Goal: Task Accomplishment & Management: Manage account settings

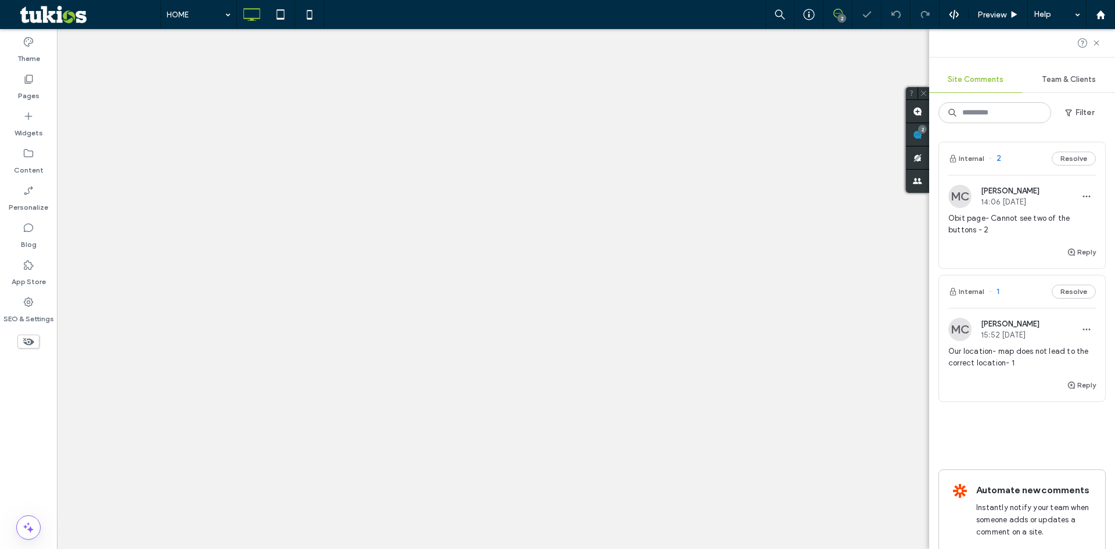
click at [973, 224] on span "Obit page- Cannot see two of the buttons - 2" at bounding box center [1022, 224] width 148 height 23
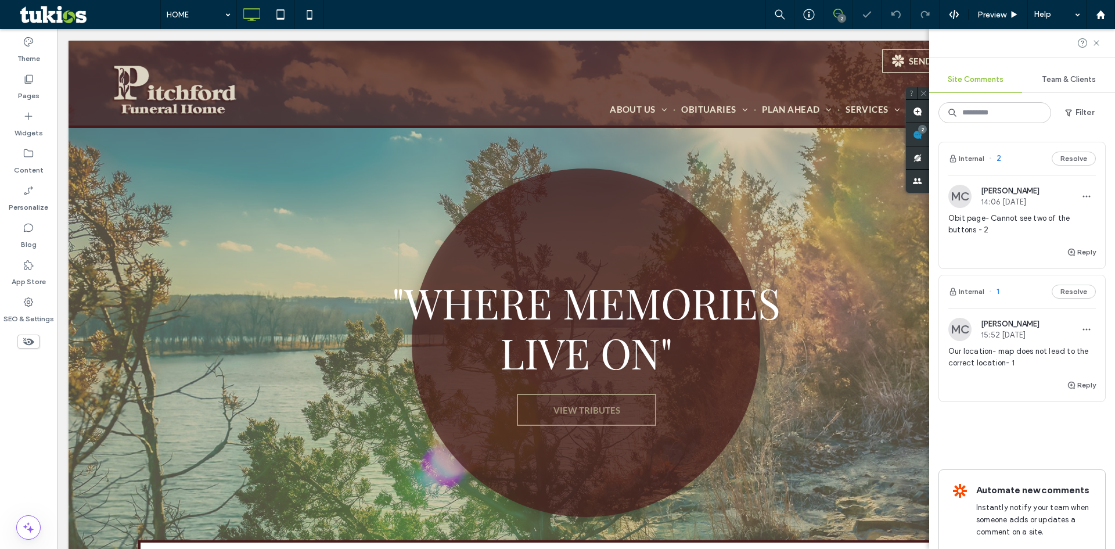
click at [0, 0] on div at bounding box center [0, 0] width 0 height 0
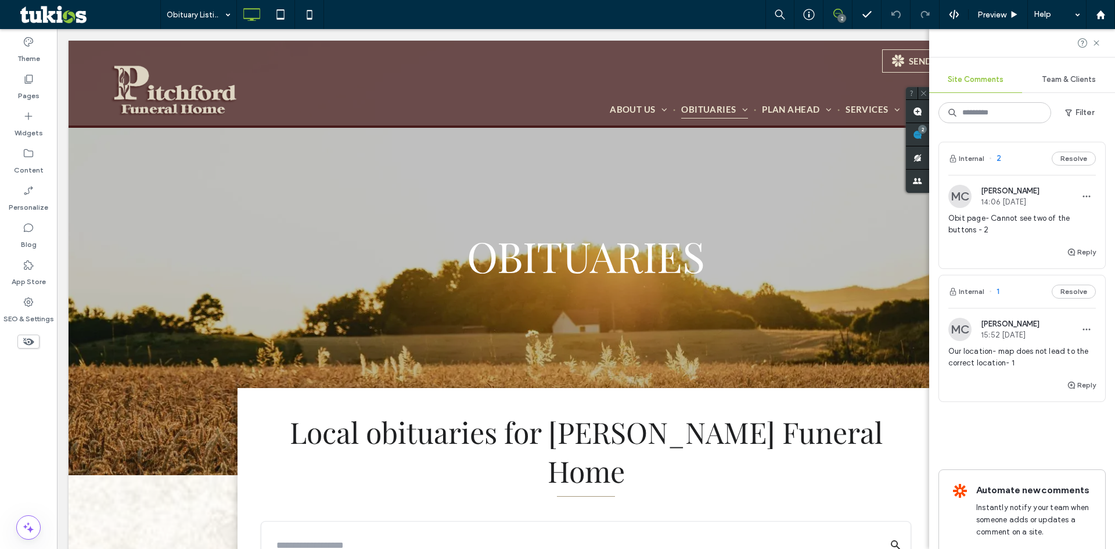
click at [1017, 217] on span "Obit page- Cannot see two of the buttons - 2" at bounding box center [1022, 224] width 148 height 23
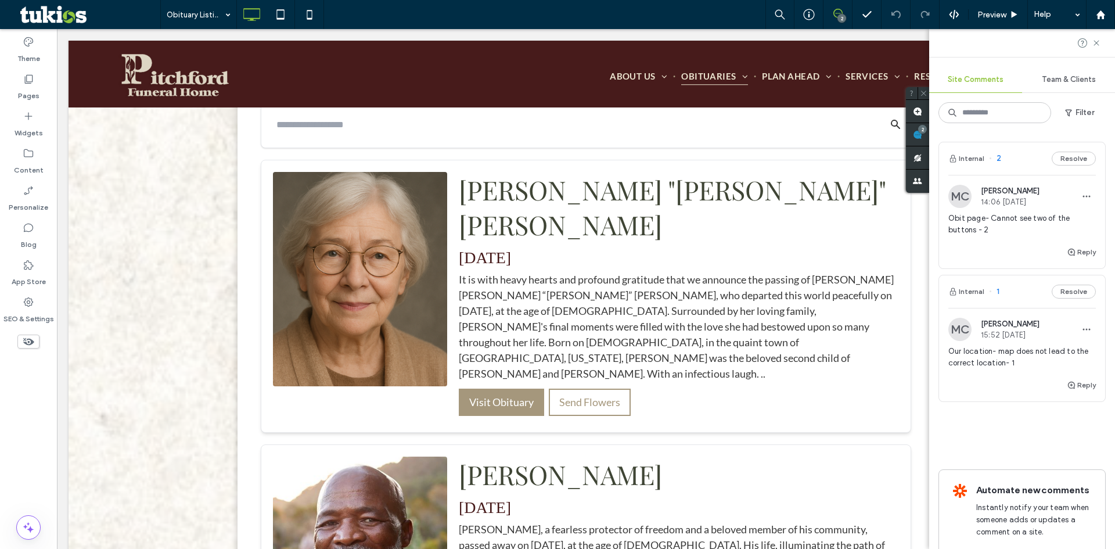
scroll to position [424, 0]
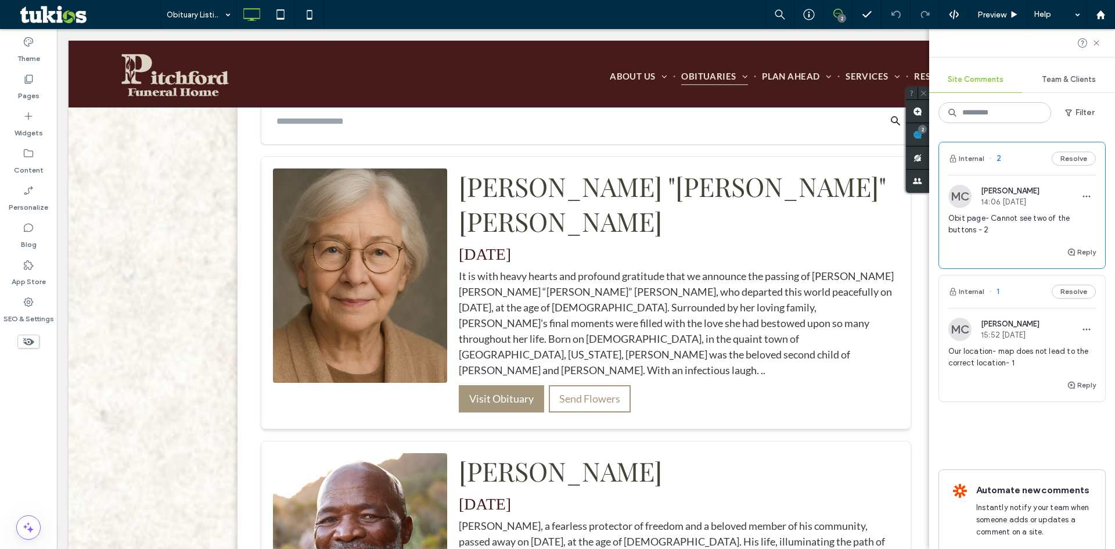
click at [1017, 217] on span "Obit page- Cannot see two of the buttons - 2" at bounding box center [1022, 224] width 148 height 23
click at [1095, 41] on use at bounding box center [1096, 42] width 5 height 5
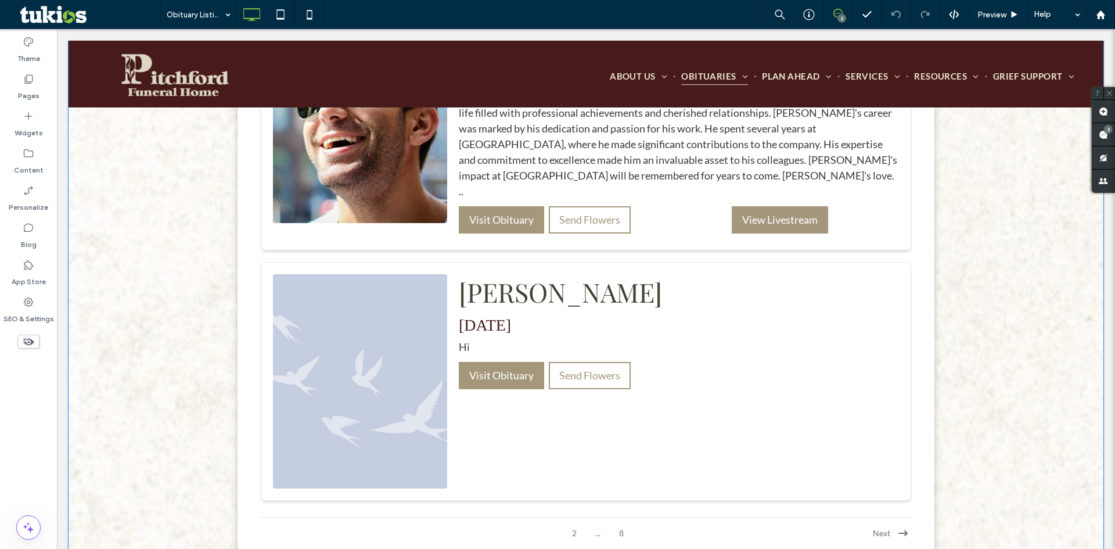
scroll to position [2399, 0]
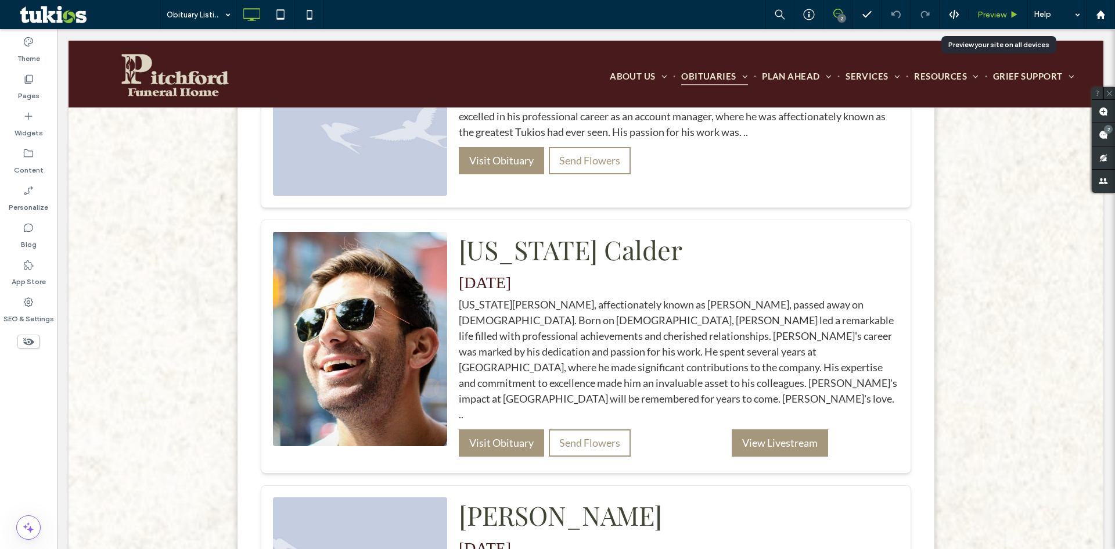
click at [993, 17] on span "Preview" at bounding box center [991, 15] width 29 height 10
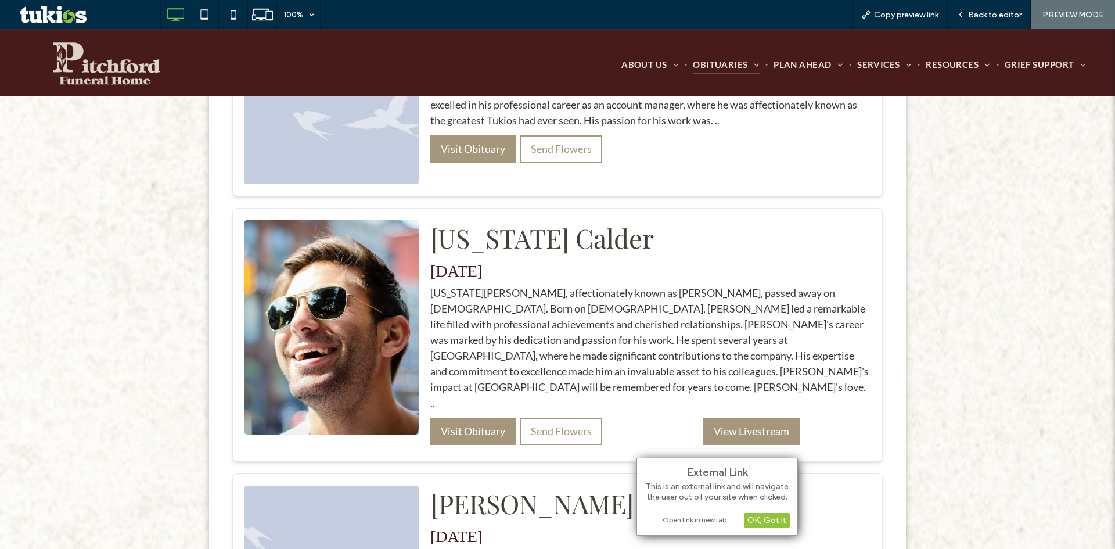
click at [692, 521] on div "Open link in new tab" at bounding box center [717, 519] width 145 height 12
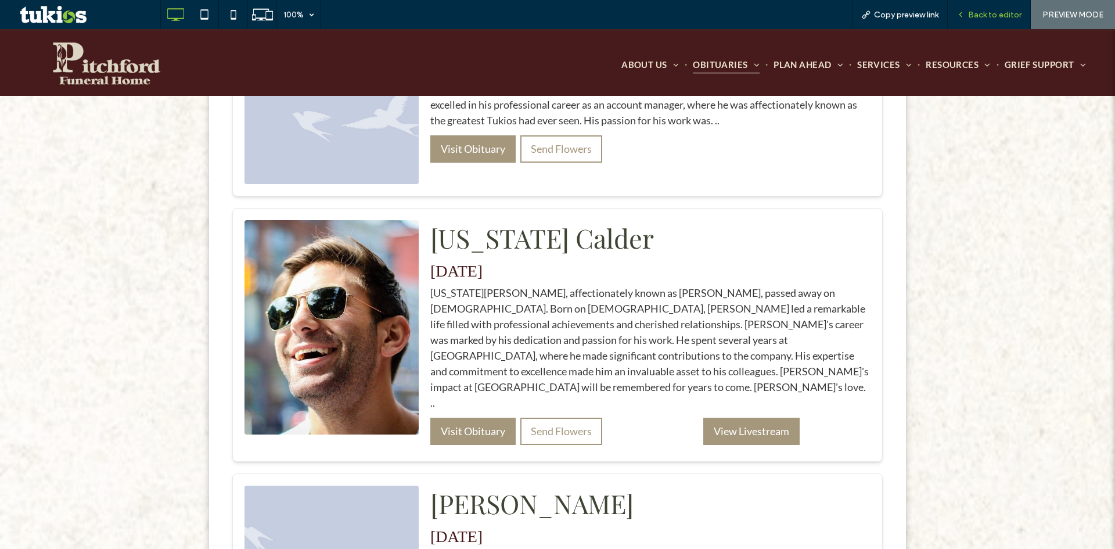
click at [986, 20] on div "Back to editor" at bounding box center [989, 14] width 83 height 29
click at [962, 6] on div "Back to editor" at bounding box center [989, 14] width 83 height 29
click at [987, 11] on span "Back to editor" at bounding box center [994, 15] width 53 height 10
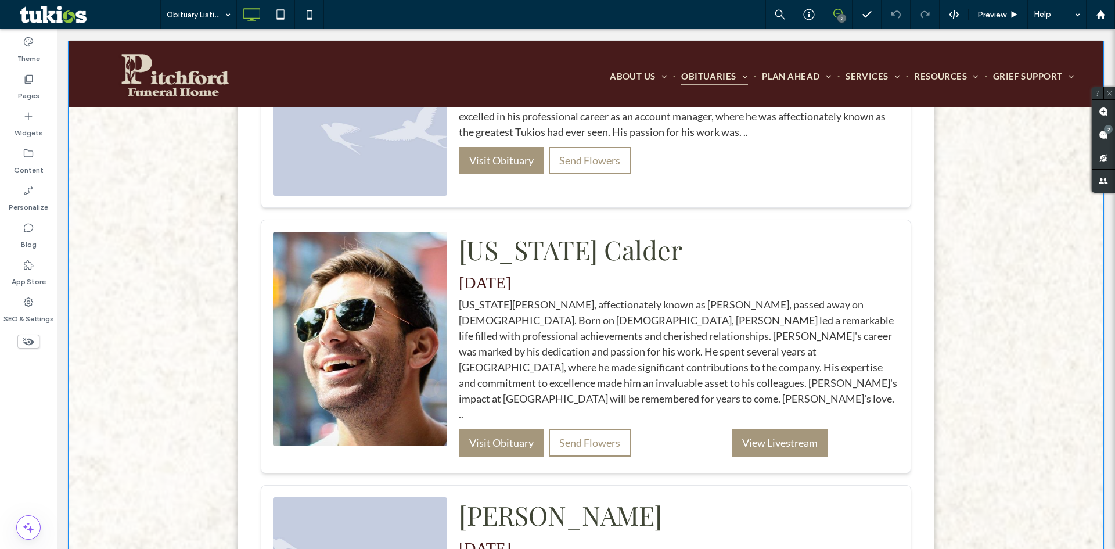
click at [578, 274] on h4 "[DATE]" at bounding box center [679, 283] width 440 height 19
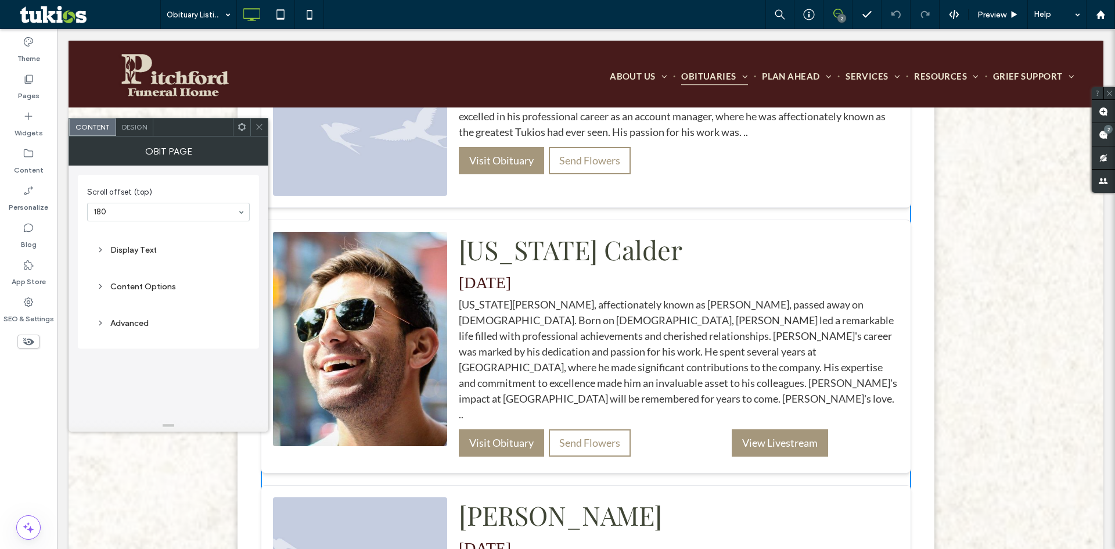
click at [134, 125] on span "Design" at bounding box center [134, 127] width 25 height 9
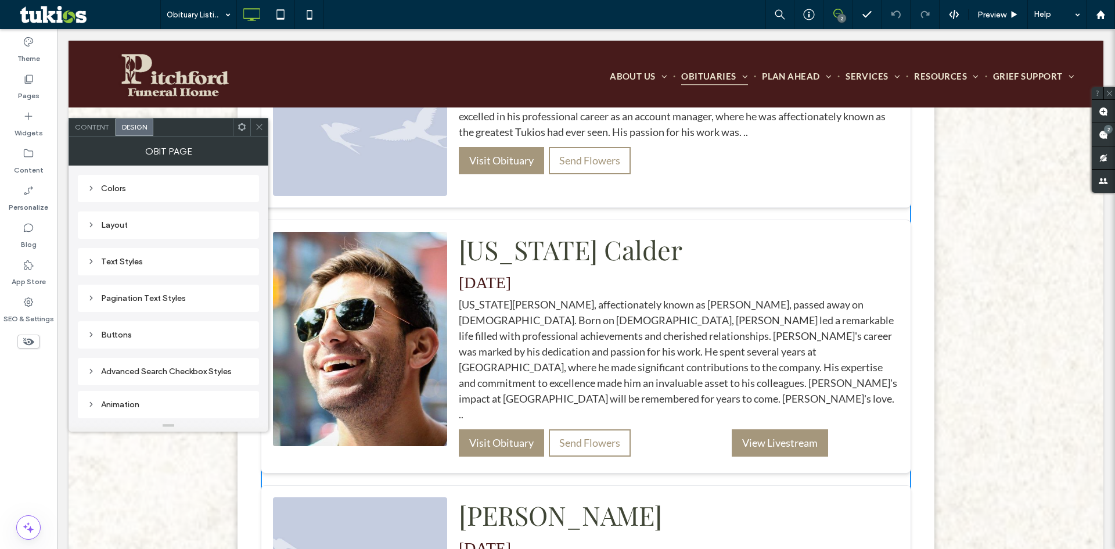
click at [132, 188] on div "Colors" at bounding box center [168, 189] width 163 height 10
click at [149, 192] on div "Layout" at bounding box center [168, 190] width 163 height 10
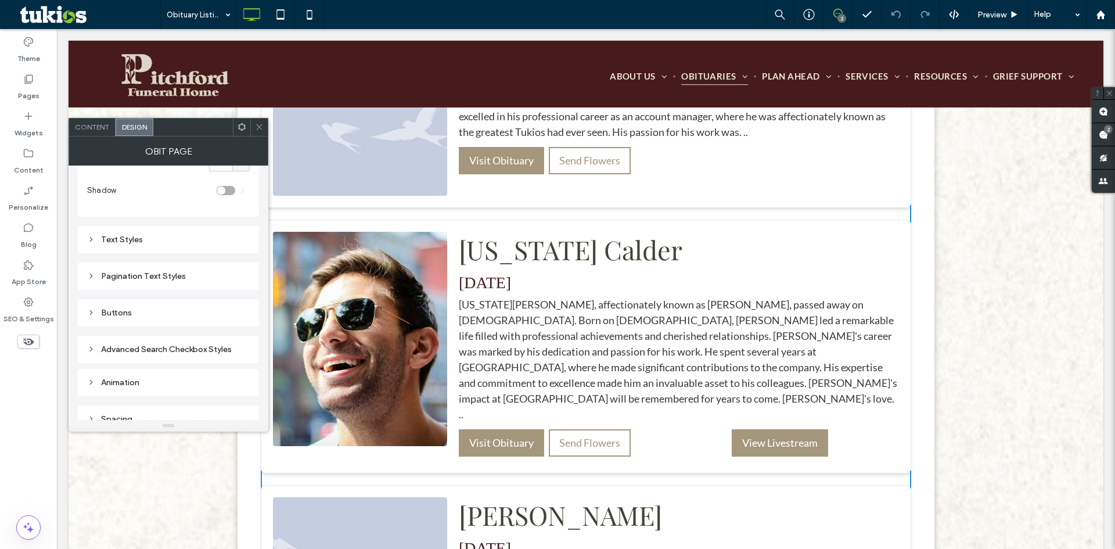
scroll to position [890, 0]
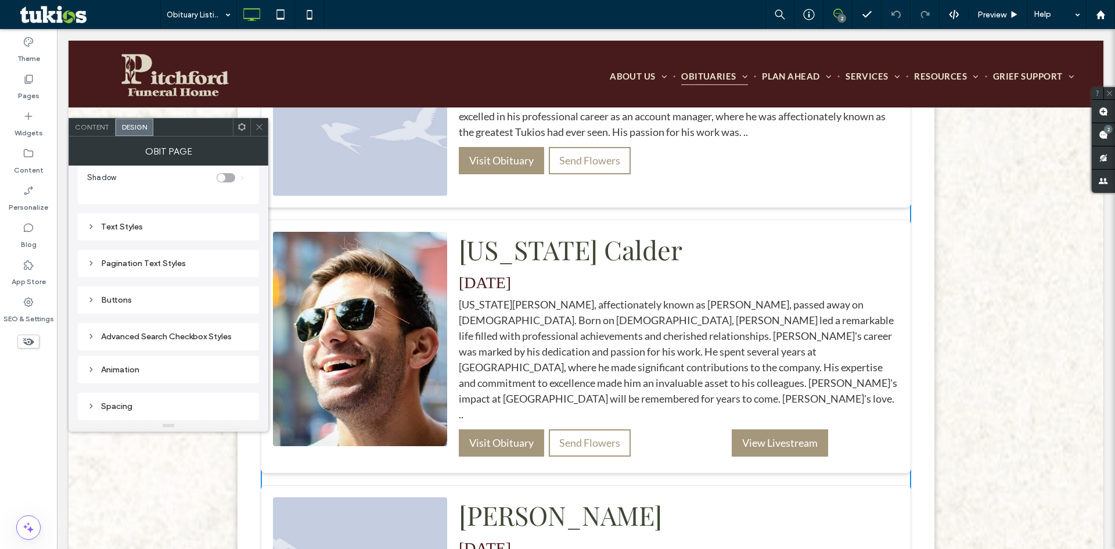
click at [143, 303] on div "Buttons" at bounding box center [168, 300] width 163 height 10
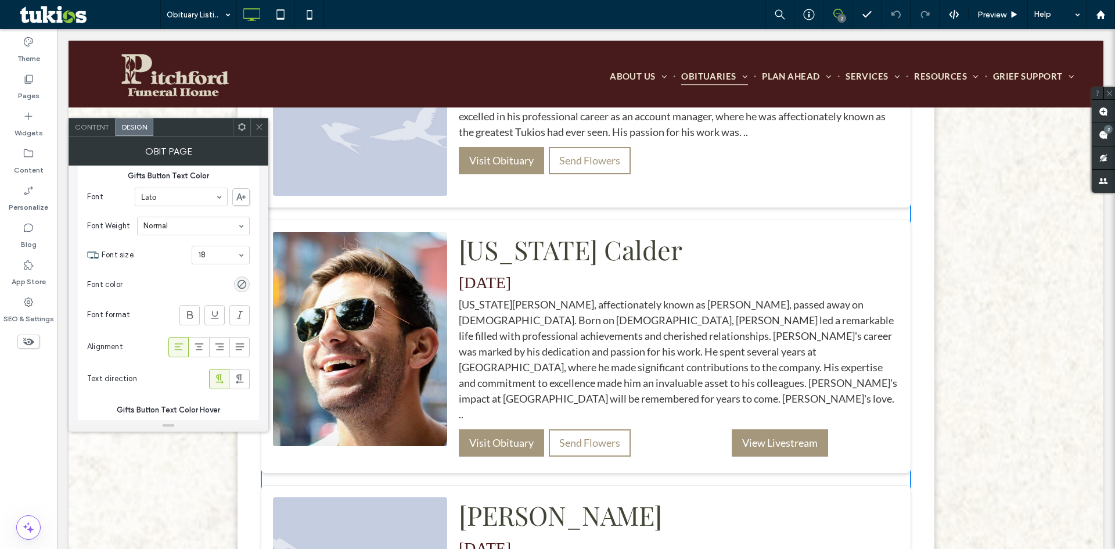
scroll to position [2342, 0]
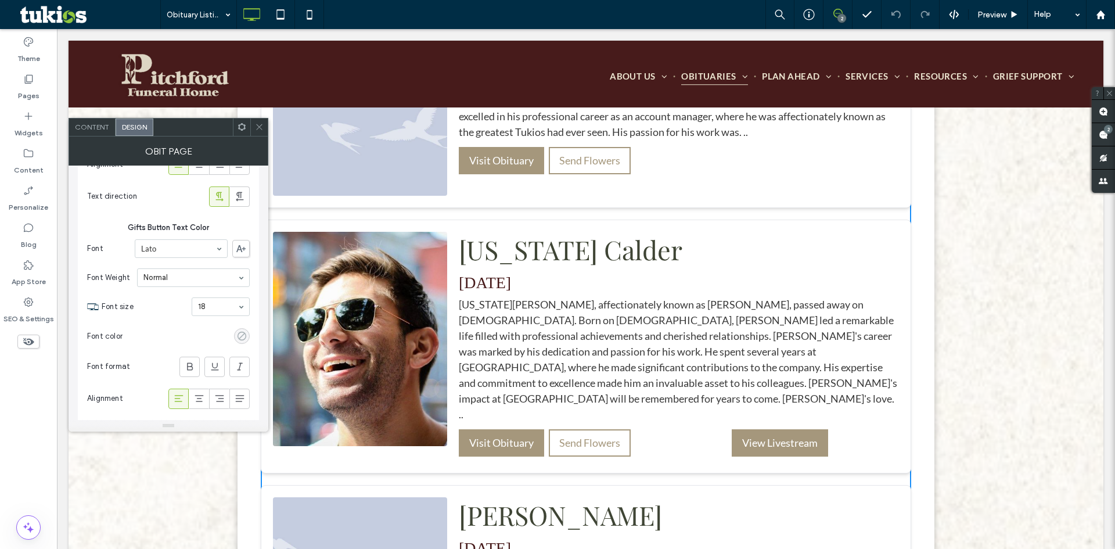
click at [246, 338] on div "rgba(0, 0, 0, 0)" at bounding box center [242, 336] width 10 height 10
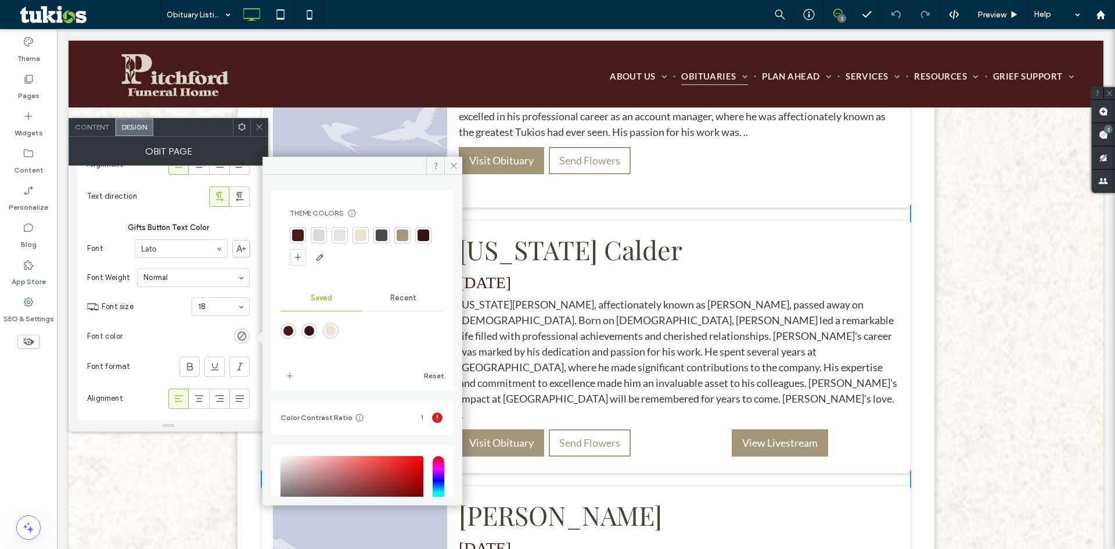
click at [402, 236] on div at bounding box center [403, 235] width 12 height 12
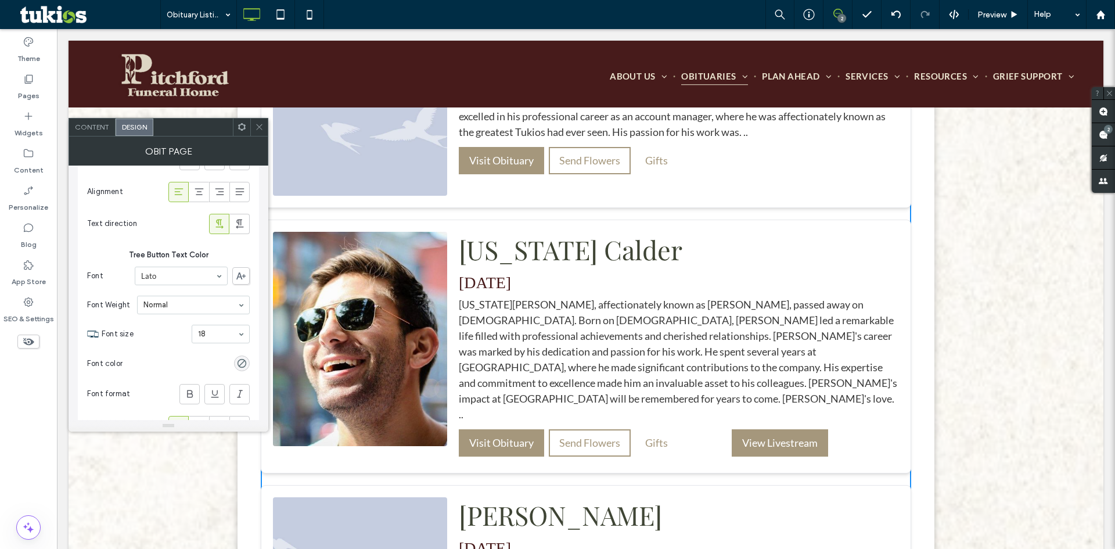
scroll to position [2806, 0]
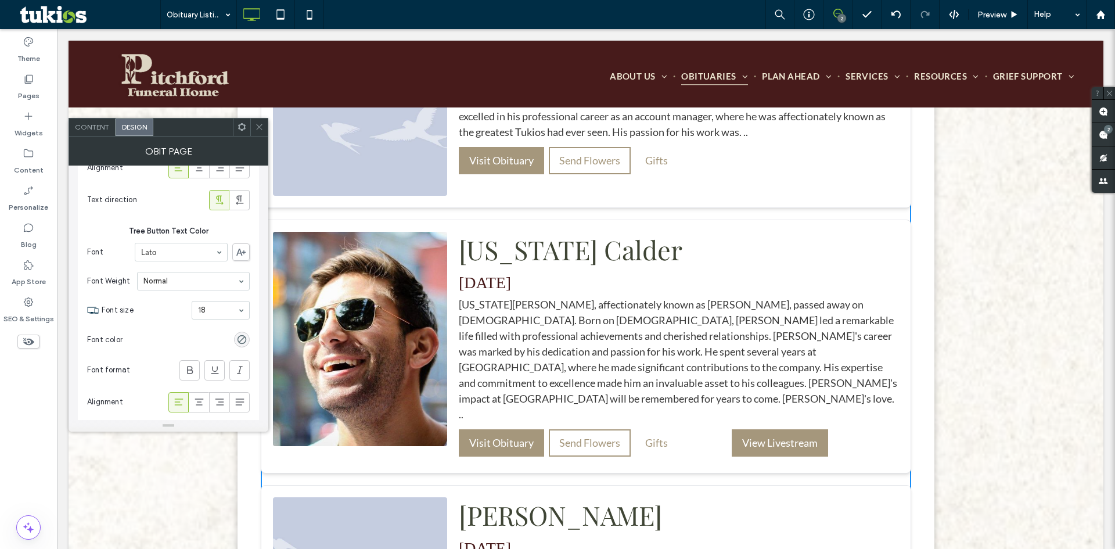
click at [247, 339] on div "rgba(0, 0, 0, 0)" at bounding box center [242, 340] width 16 height 16
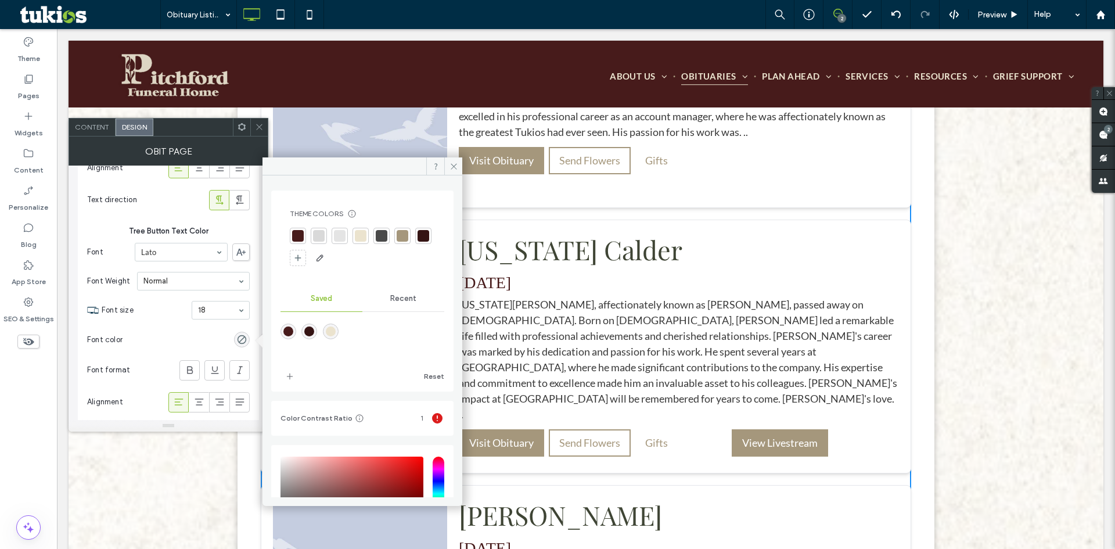
click at [398, 233] on div at bounding box center [403, 236] width 12 height 12
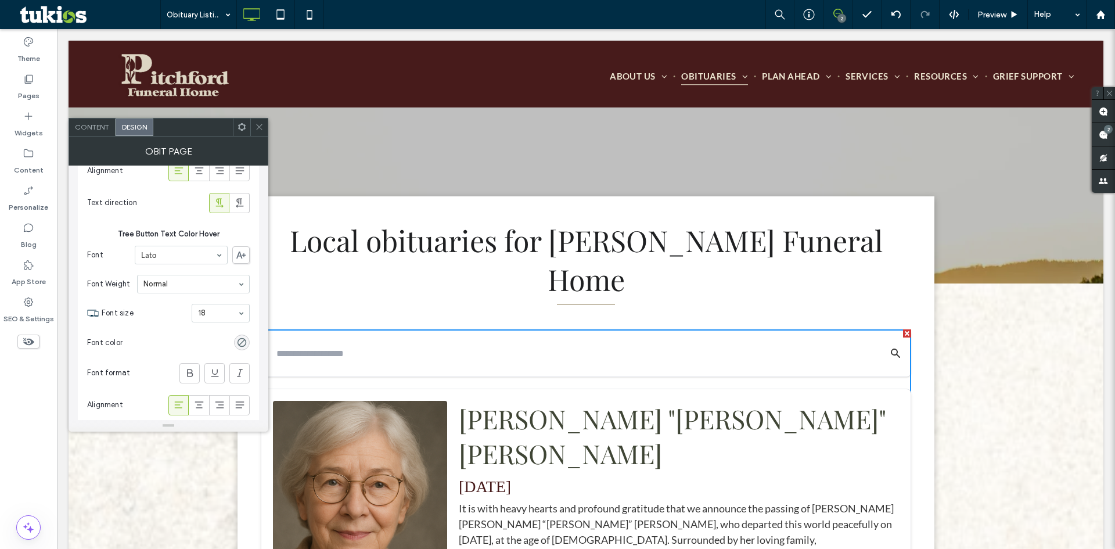
scroll to position [3039, 0]
click at [239, 340] on div "rgba(0, 0, 0, 0)" at bounding box center [242, 341] width 10 height 10
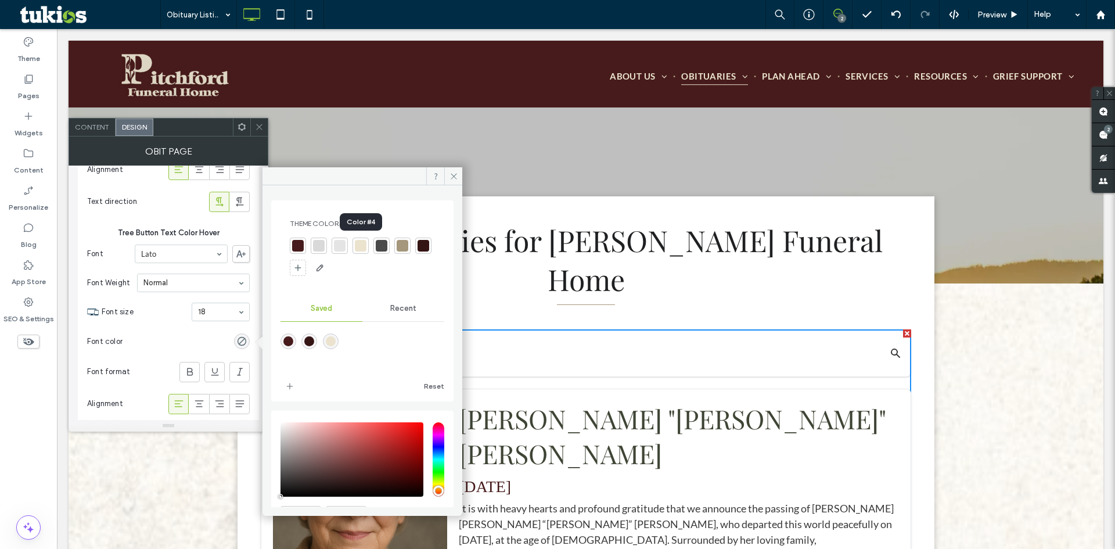
click at [360, 246] on div at bounding box center [361, 246] width 12 height 12
click at [402, 244] on div at bounding box center [404, 247] width 12 height 12
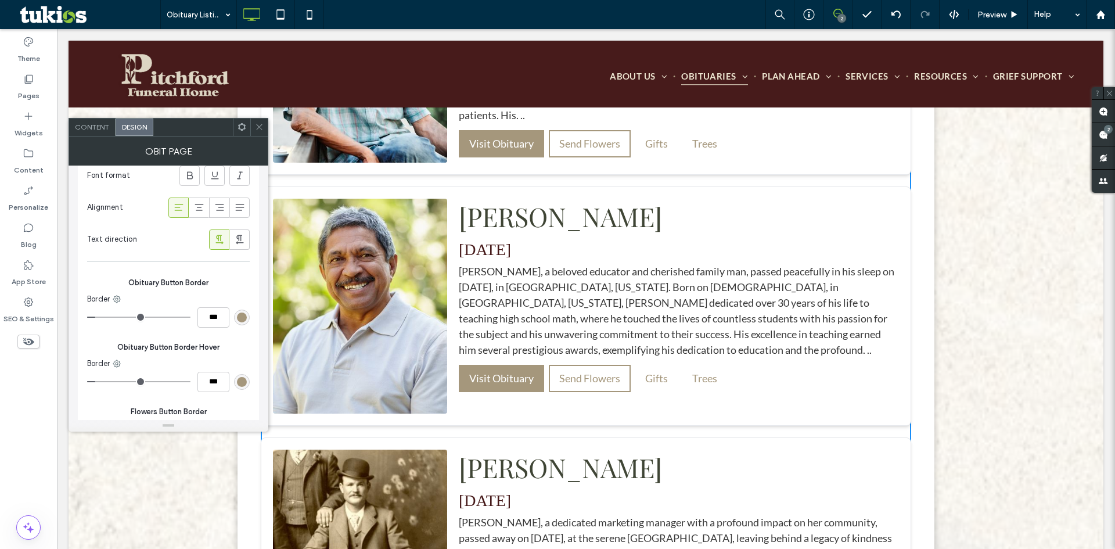
scroll to position [3194, 0]
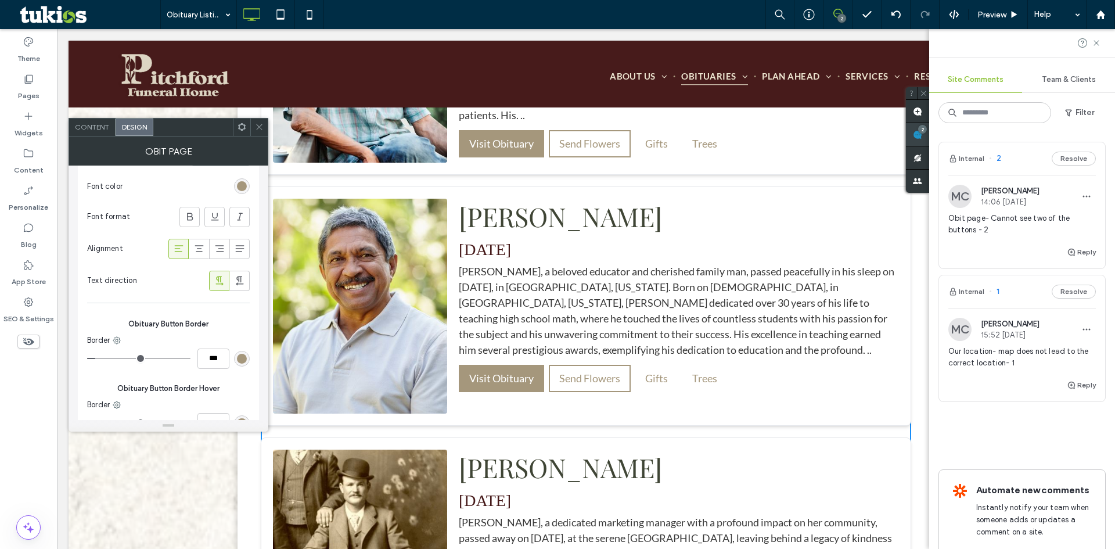
click at [1099, 130] on div "Site Comments Team & Clients Filter Internal 2 Resolve MC [PERSON_NAME] 14:06 […" at bounding box center [1022, 289] width 186 height 520
click at [960, 352] on span "Our location- map does not lead to the correct location- 1" at bounding box center [1022, 357] width 148 height 23
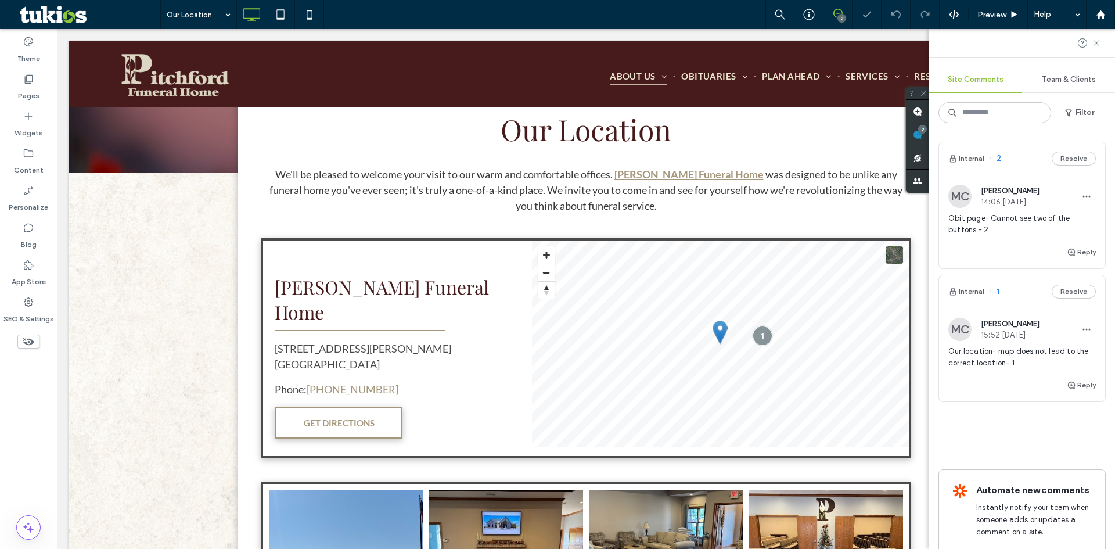
scroll to position [333, 0]
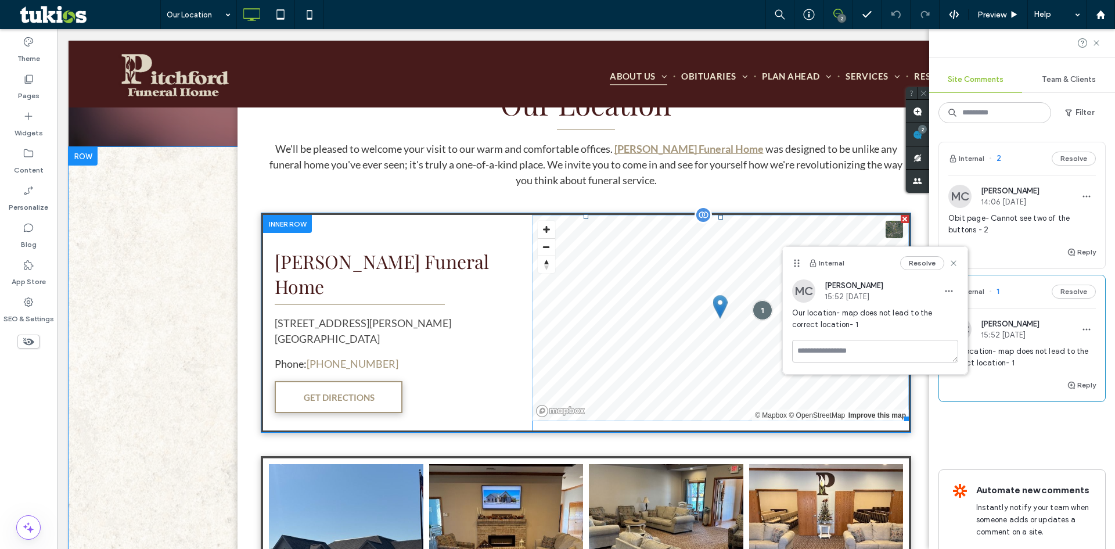
click at [674, 275] on span at bounding box center [720, 318] width 377 height 206
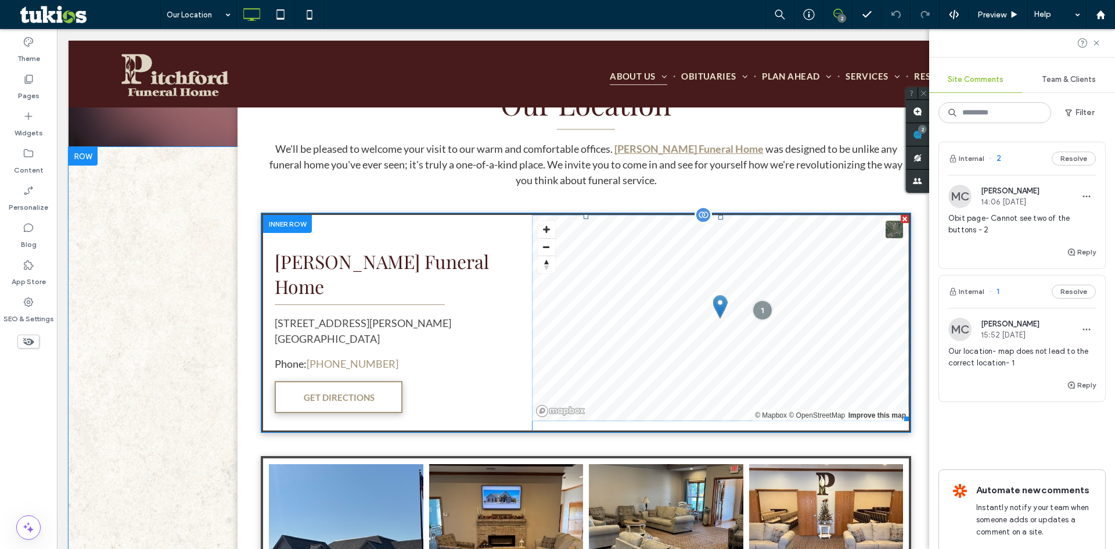
click at [674, 275] on span at bounding box center [720, 318] width 377 height 206
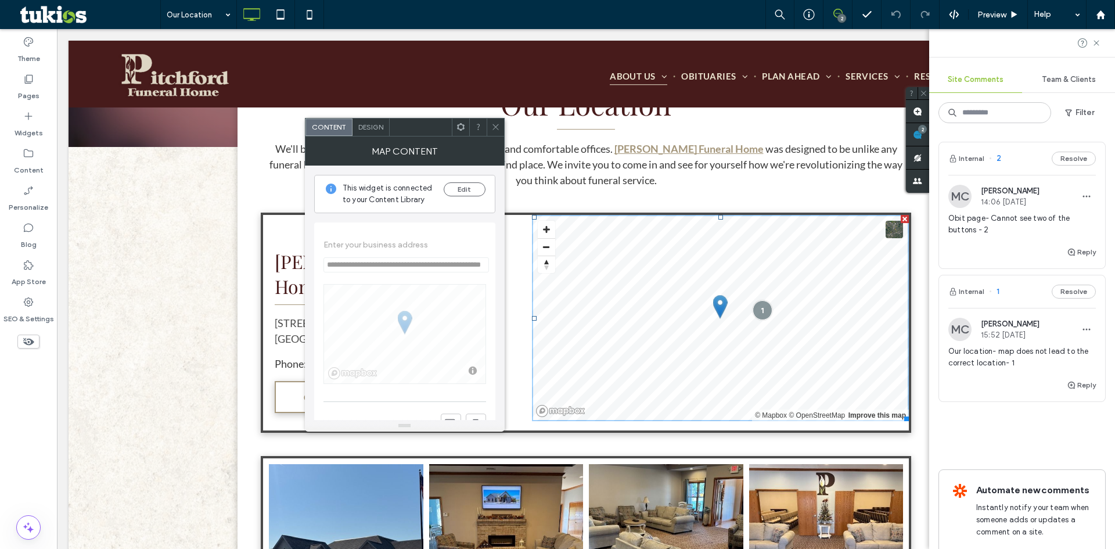
click at [497, 128] on use at bounding box center [495, 127] width 6 height 6
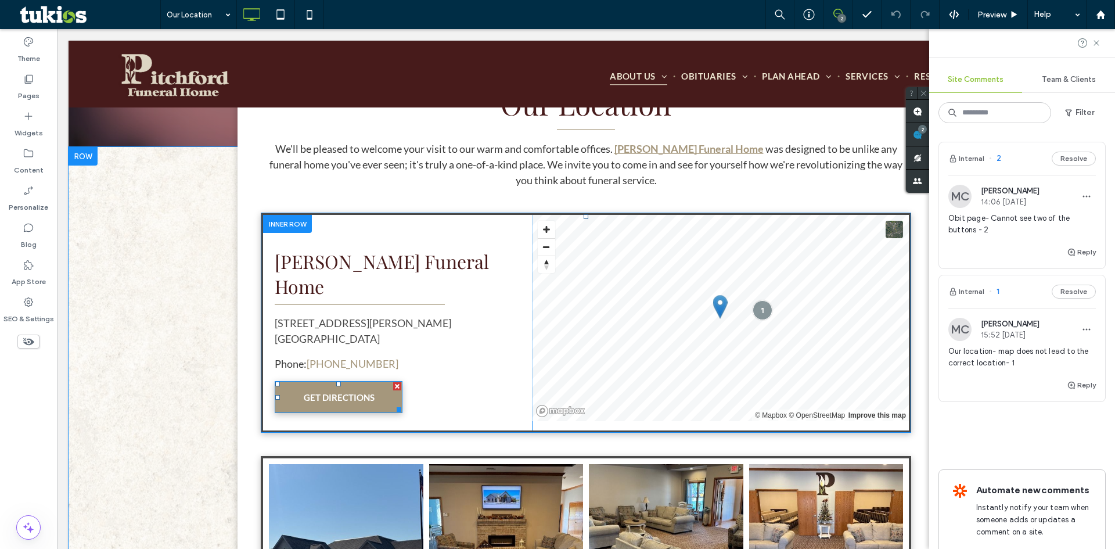
click at [383, 381] on link "GET DIRECTIONS" at bounding box center [339, 397] width 128 height 32
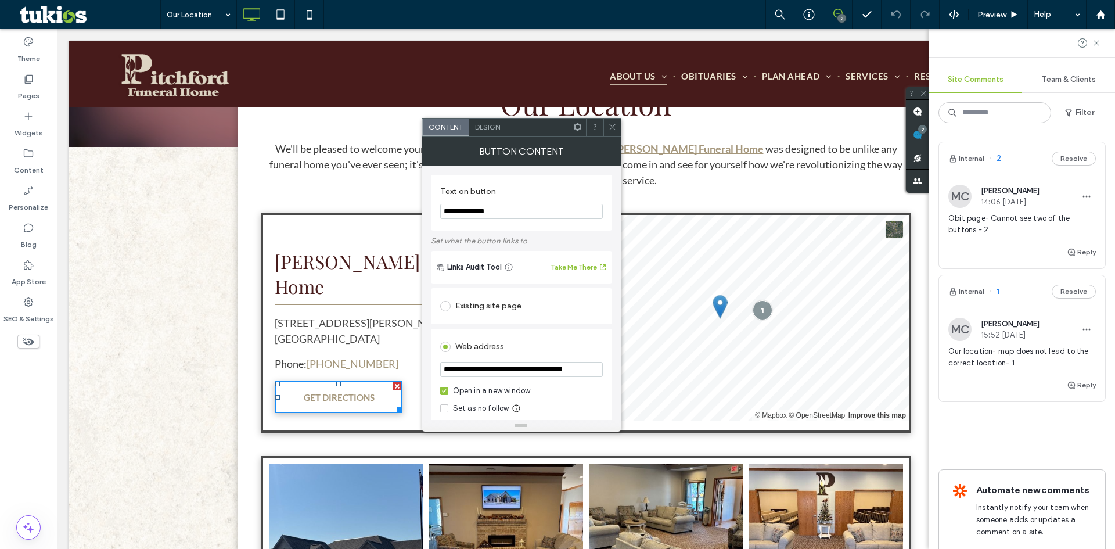
click at [516, 367] on input "**********" at bounding box center [521, 369] width 163 height 15
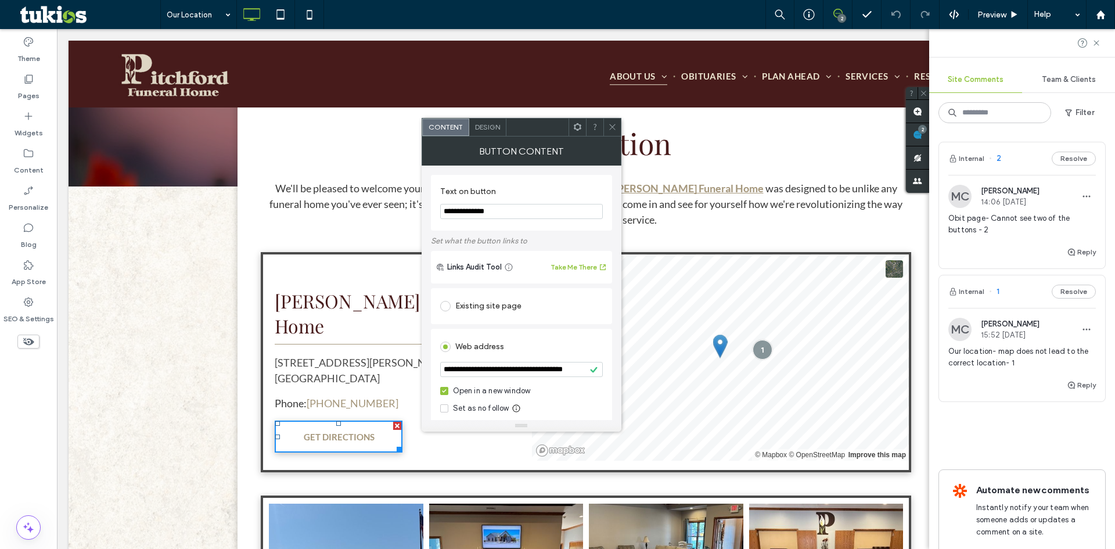
scroll to position [275, 0]
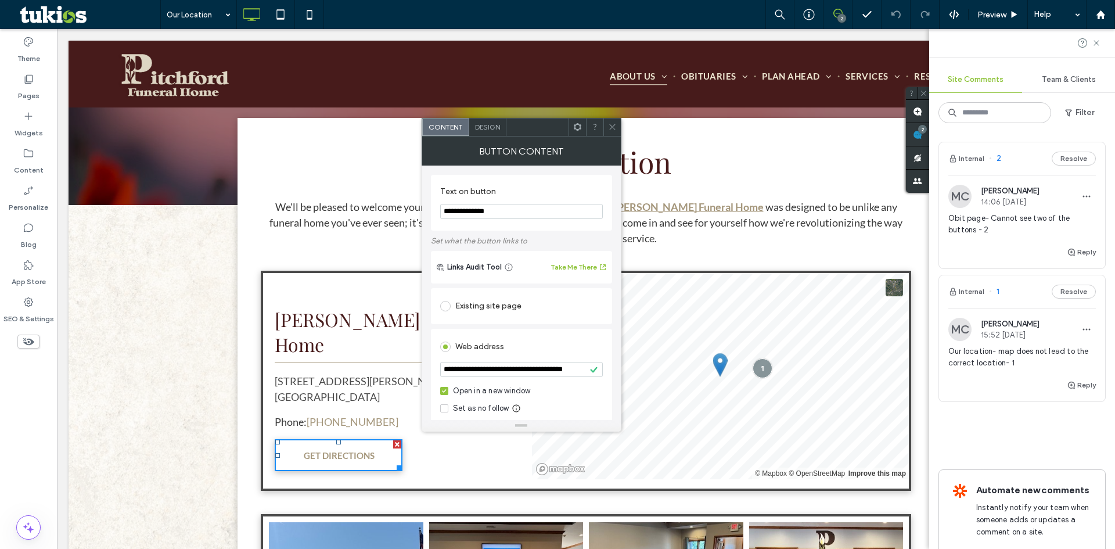
click at [616, 124] on icon at bounding box center [612, 127] width 9 height 9
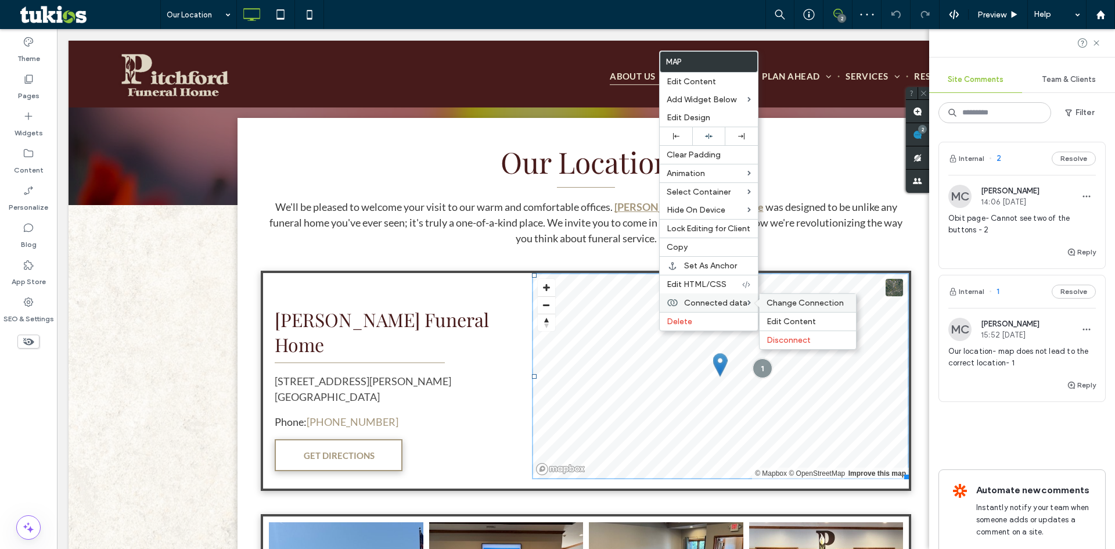
click at [793, 305] on span "Change Connection" at bounding box center [805, 303] width 77 height 10
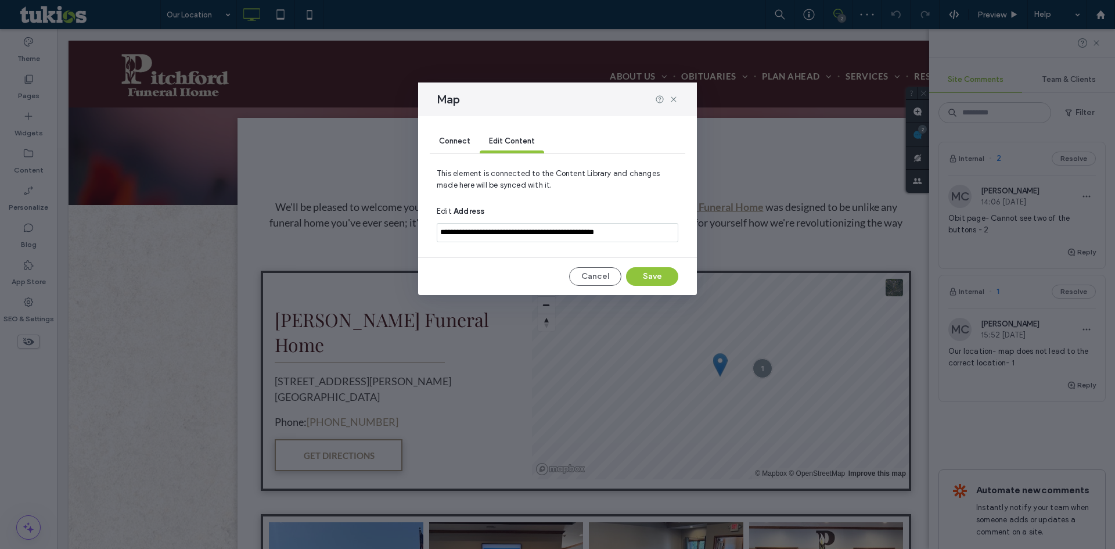
click at [460, 133] on div "Connect" at bounding box center [455, 141] width 50 height 23
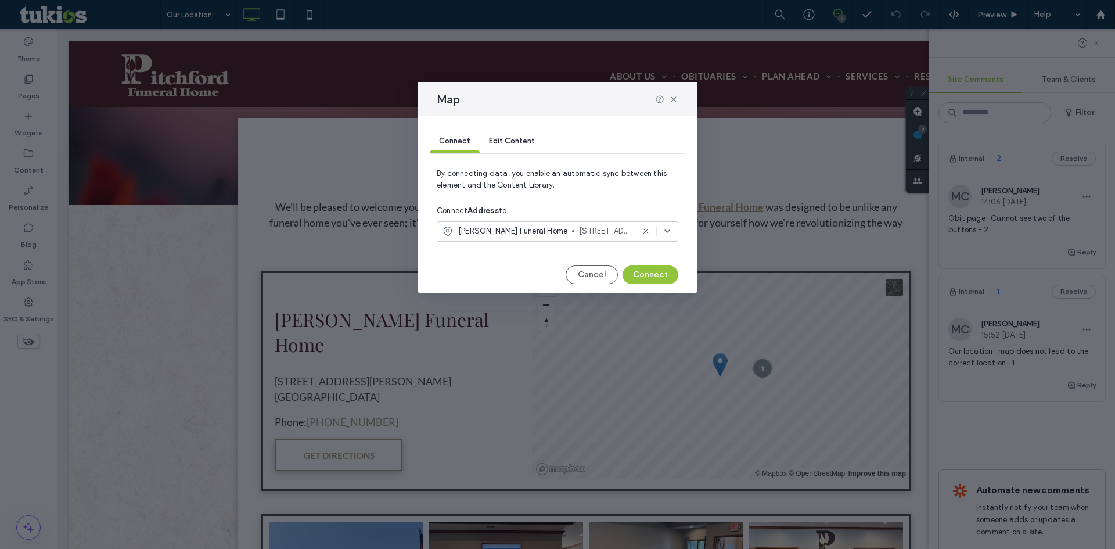
click at [674, 231] on div "[PERSON_NAME] Funeral Home [STREET_ADDRESS][PERSON_NAME]" at bounding box center [558, 231] width 242 height 20
click at [596, 267] on span "[STREET_ADDRESS][PERSON_NAME]" at bounding box center [626, 273] width 85 height 12
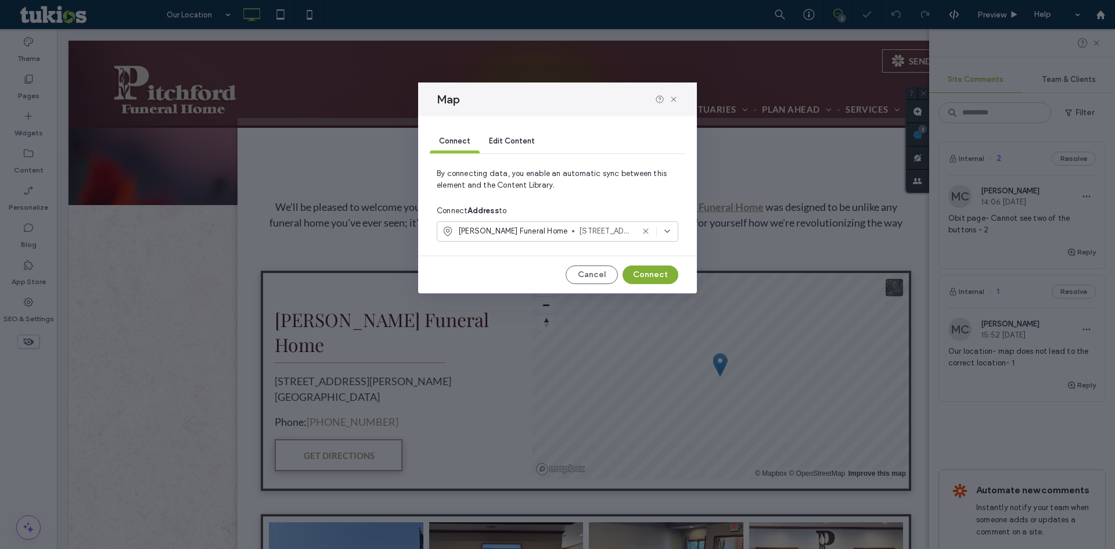
click at [650, 279] on button "Connect" at bounding box center [651, 274] width 56 height 19
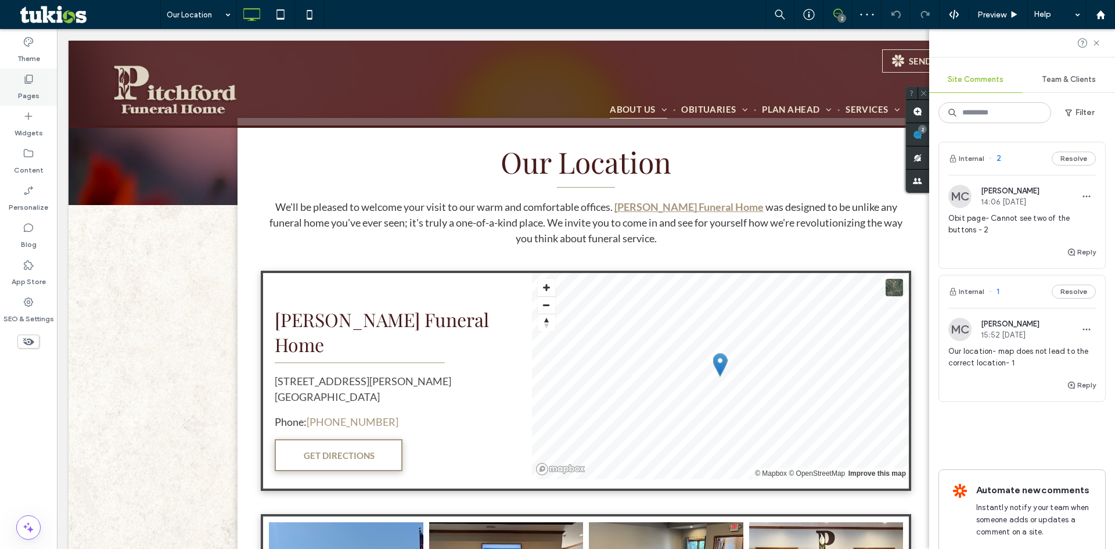
click at [35, 84] on div "Pages" at bounding box center [28, 87] width 57 height 37
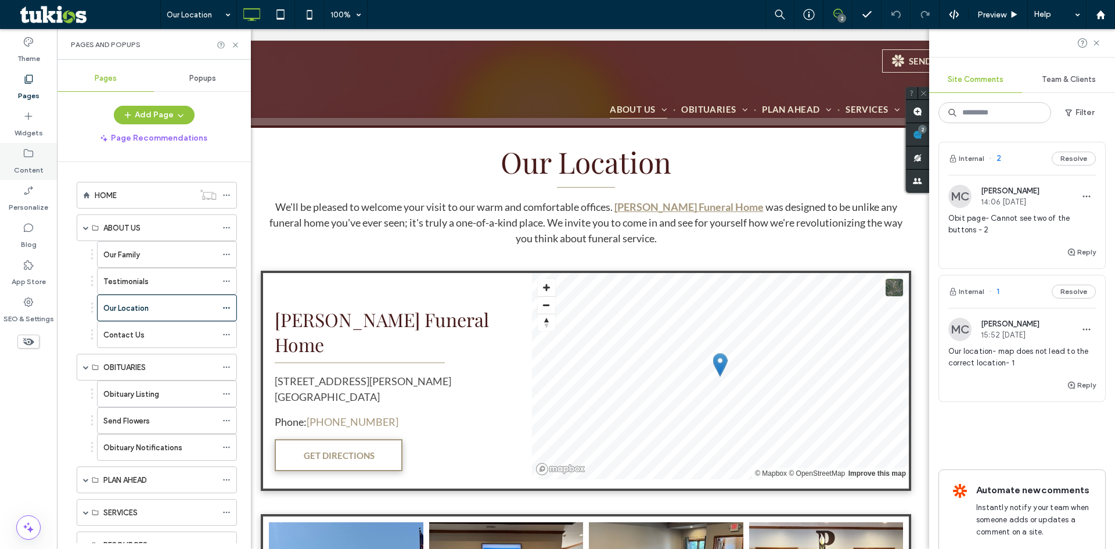
click at [26, 155] on icon at bounding box center [29, 154] width 12 height 12
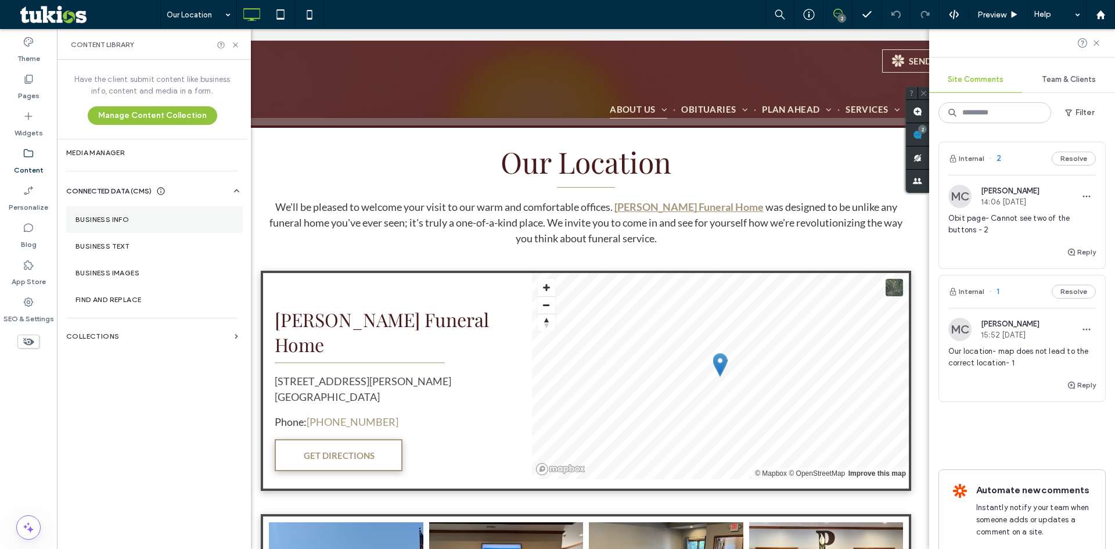
click at [124, 223] on label "Business Info" at bounding box center [154, 219] width 158 height 8
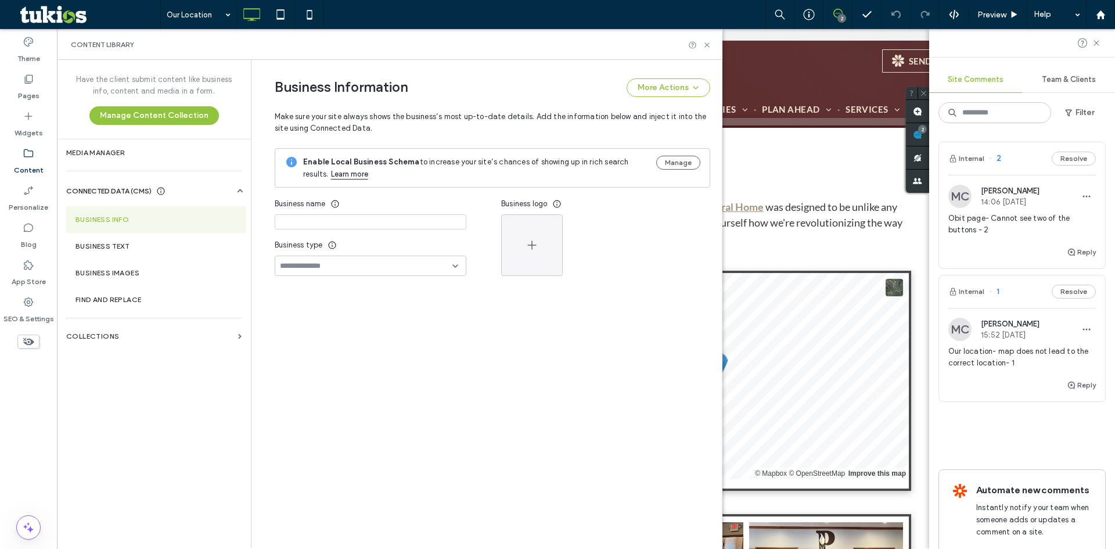
type input "**********"
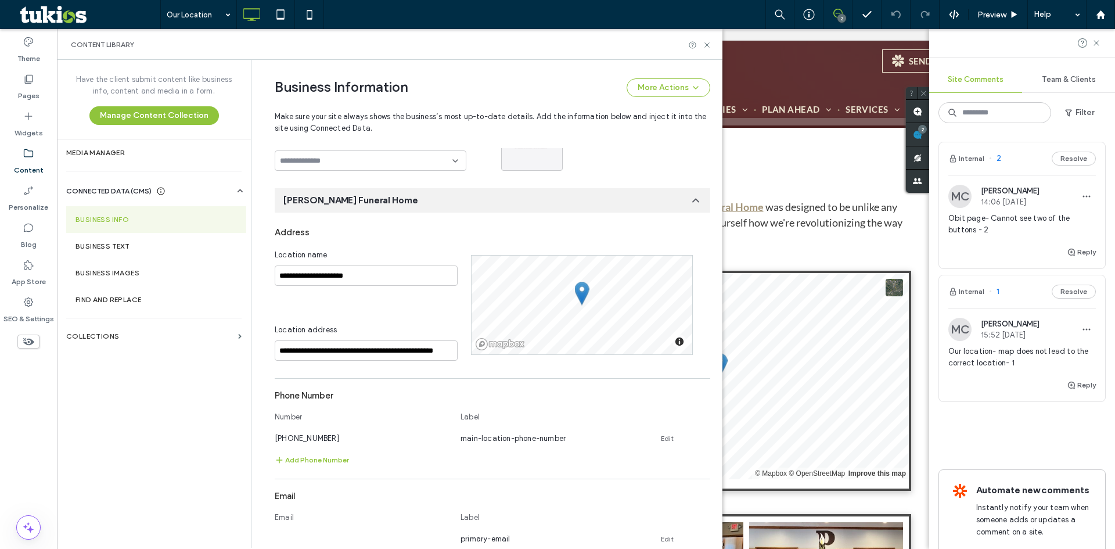
scroll to position [109, 0]
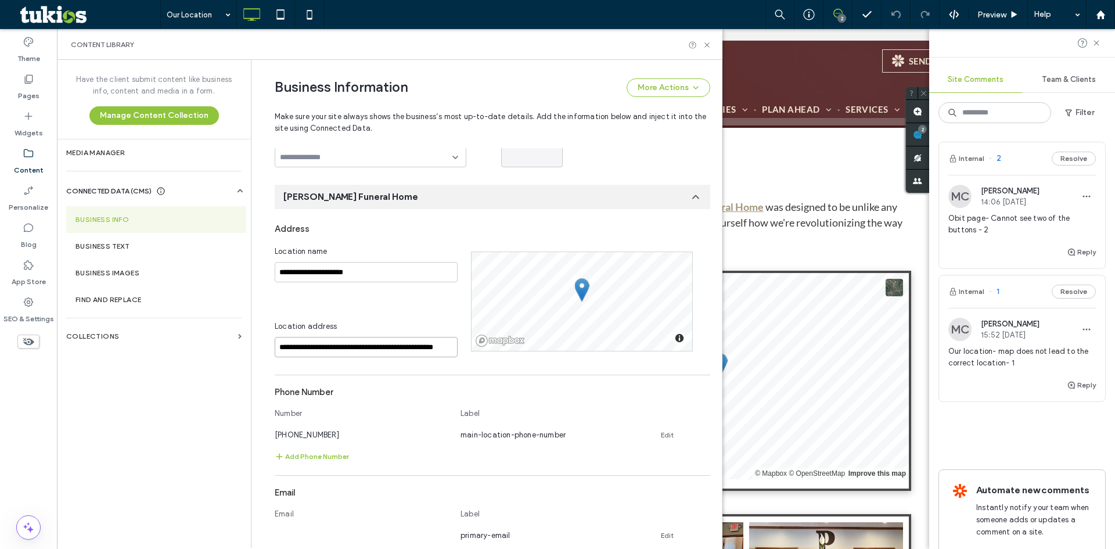
click at [400, 347] on input "**********" at bounding box center [366, 347] width 183 height 20
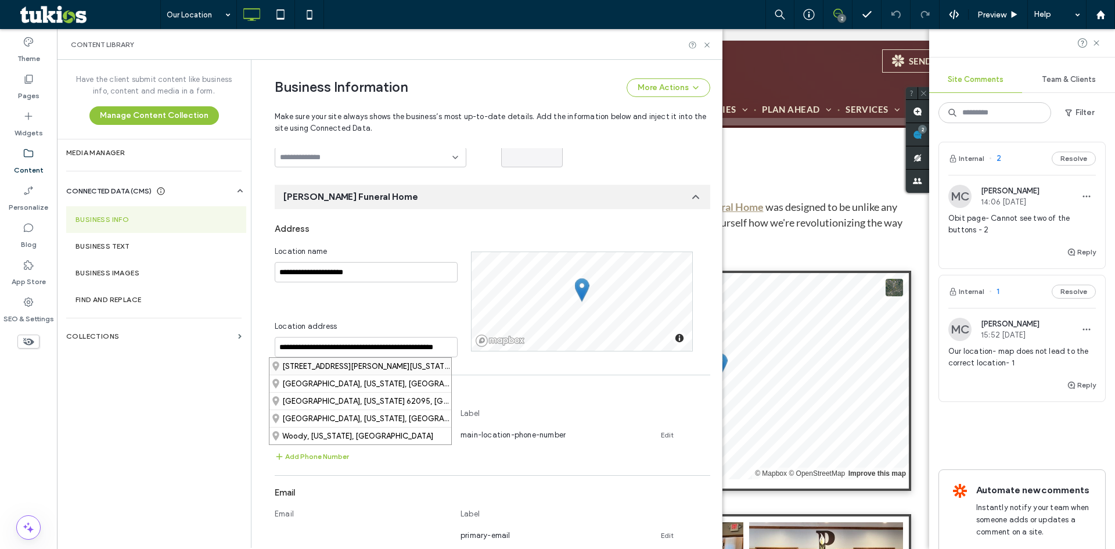
click at [374, 365] on div "[STREET_ADDRESS][PERSON_NAME][US_STATE]" at bounding box center [360, 366] width 182 height 17
type input "**********"
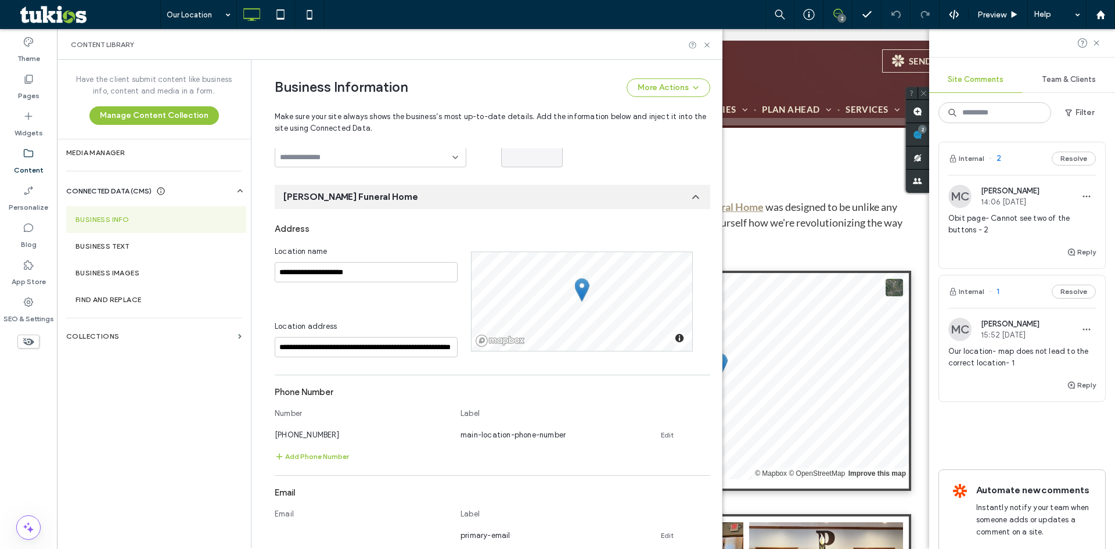
click at [603, 226] on div "Address" at bounding box center [493, 229] width 436 height 22
click at [709, 45] on icon at bounding box center [707, 45] width 9 height 9
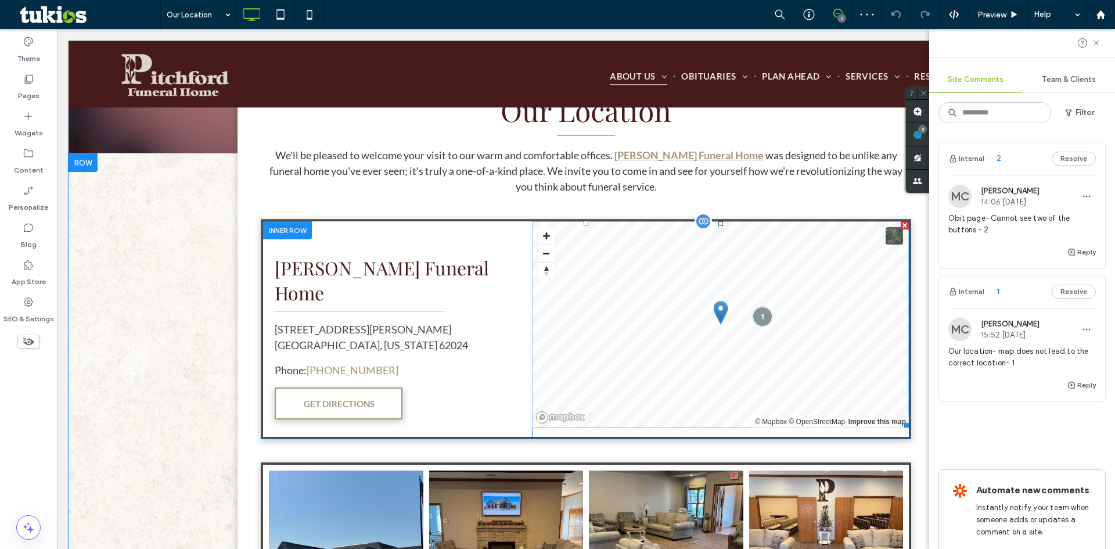
scroll to position [348, 0]
